Goal: Navigation & Orientation: Find specific page/section

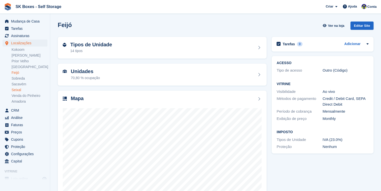
click at [20, 90] on link "Seixal" at bounding box center [30, 90] width 36 height 5
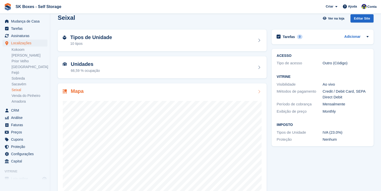
scroll to position [20, 0]
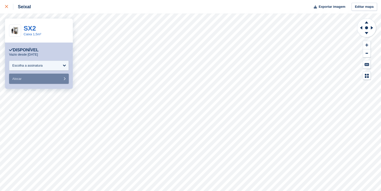
click at [5, 5] on link at bounding box center [6, 7] width 13 height 14
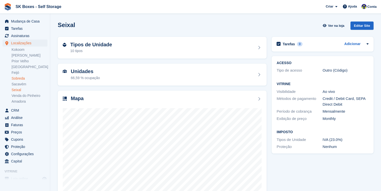
click at [24, 79] on link "Sobreda" at bounding box center [30, 78] width 36 height 5
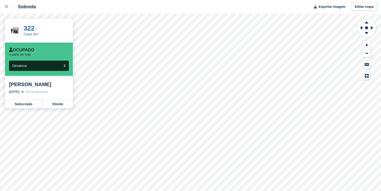
drag, startPoint x: 21, startPoint y: 90, endPoint x: 7, endPoint y: 85, distance: 14.9
click at [7, 85] on div "Elsa Marina da Silva Ribeiro 1 setembro, 2025 Em andamento" at bounding box center [39, 88] width 68 height 24
copy div "Elsa Marina da Silva Ribeiro"
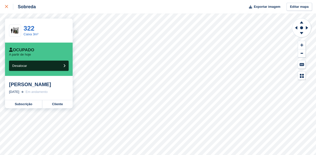
click at [5, 6] on icon at bounding box center [6, 6] width 3 height 3
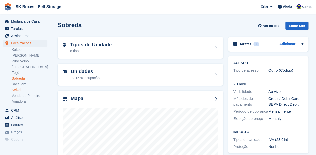
click at [25, 89] on link "Seixal" at bounding box center [30, 90] width 36 height 5
click at [132, 106] on div at bounding box center [141, 152] width 156 height 100
